Goal: Obtain resource: Download file/media

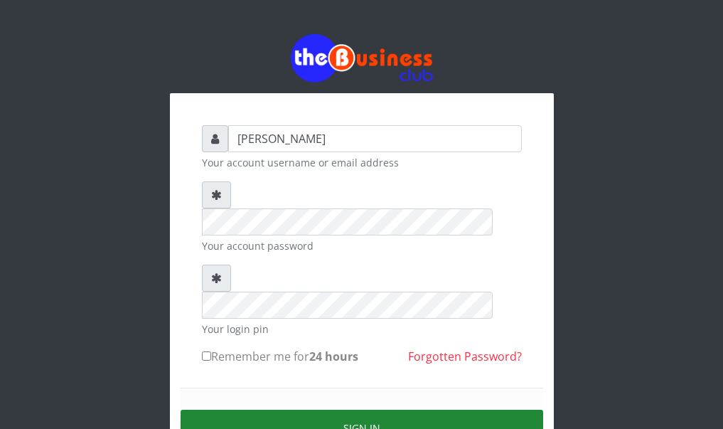
click at [363, 410] on button "Sign in" at bounding box center [362, 428] width 363 height 36
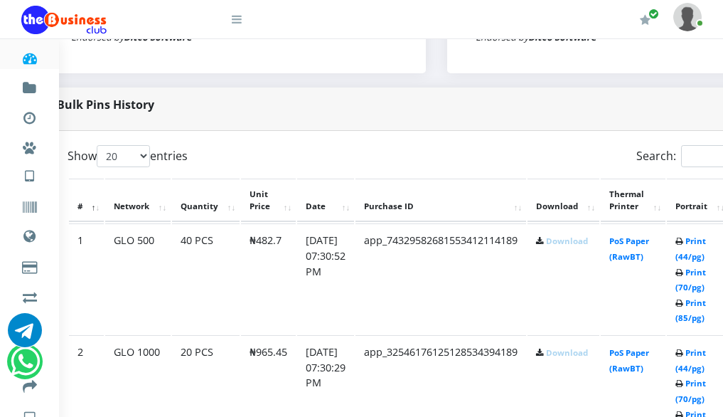
scroll to position [640, 171]
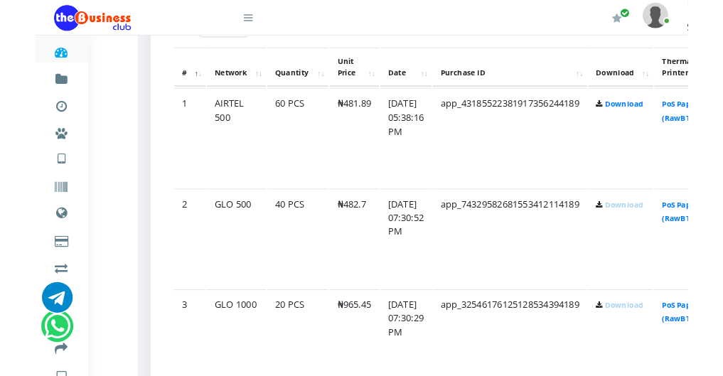
scroll to position [782, 114]
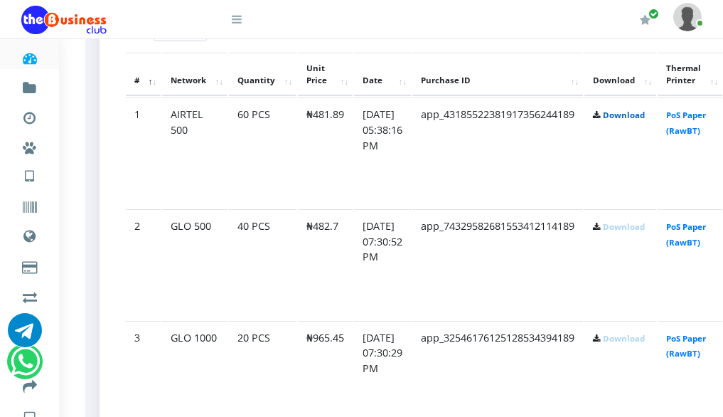
click at [645, 120] on link "Download" at bounding box center [624, 115] width 42 height 11
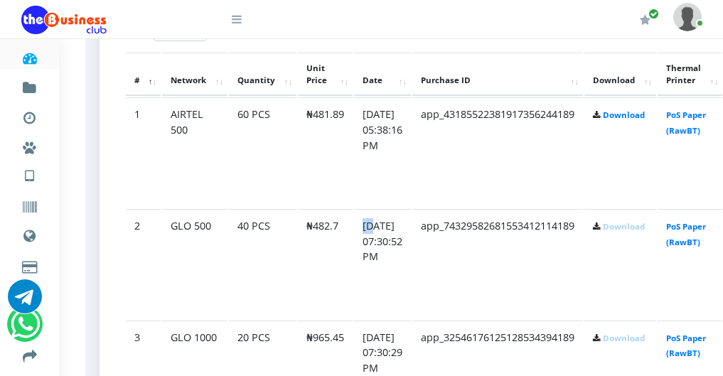
drag, startPoint x: 385, startPoint y: 226, endPoint x: 342, endPoint y: 240, distance: 45.7
click at [342, 240] on id "2 GLO 500 40 PCS ₦482.7 [DATE] 07:30:52 PM app_74329582681553412114189 Download…" at bounding box center [493, 264] width 735 height 110
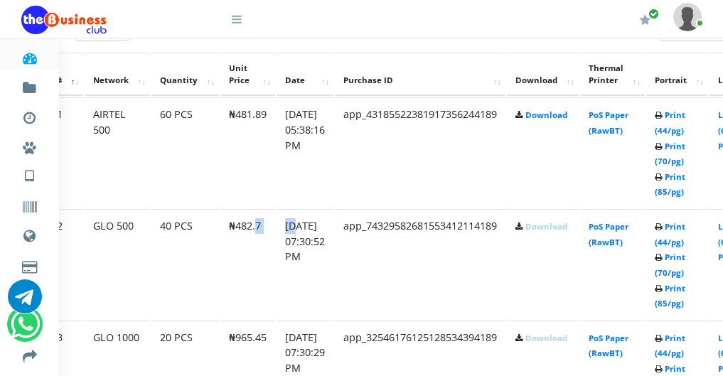
scroll to position [782, 199]
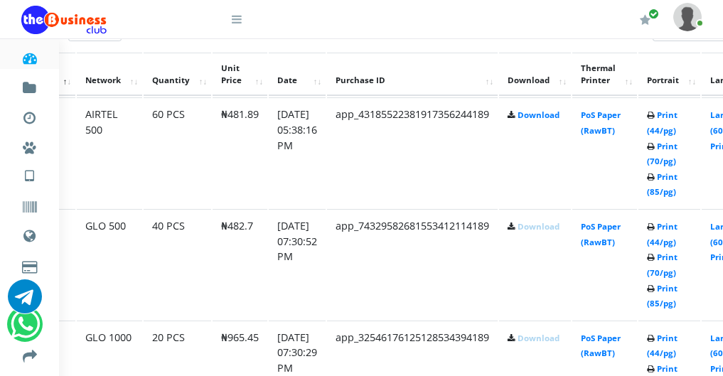
click at [693, 127] on td "Print (44/pg) Print (70/pg) Print (85/pg)" at bounding box center [670, 152] width 62 height 110
click at [678, 133] on link "Print (44/pg)" at bounding box center [662, 123] width 31 height 26
